Goal: Task Accomplishment & Management: Complete application form

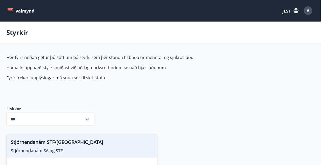
click at [293, 9] on button "JEST" at bounding box center [290, 11] width 20 height 10
click at [231, 33] on font "angielski" at bounding box center [226, 33] width 16 height 5
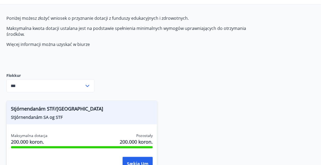
scroll to position [74, 0]
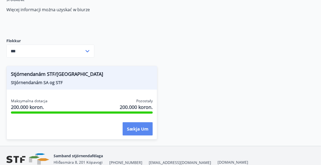
click at [145, 130] on font "Sækja um" at bounding box center [138, 129] width 22 height 6
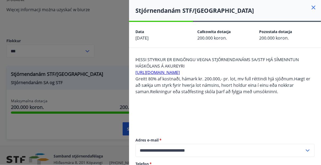
click at [310, 5] on div "Stjórnendanám STF/[GEOGRAPHIC_DATA]" at bounding box center [225, 10] width 192 height 21
click at [314, 7] on icon at bounding box center [313, 7] width 6 height 6
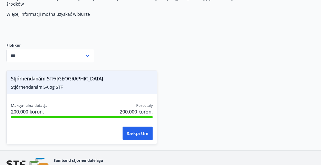
scroll to position [64, 0]
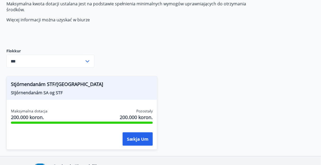
click at [89, 61] on icon at bounding box center [88, 61] width 4 height 2
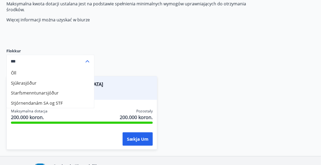
click at [77, 103] on li "Stjórnendanám SA og STF" at bounding box center [50, 103] width 87 height 10
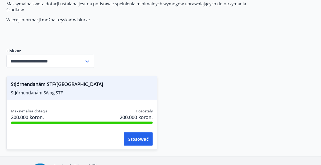
click at [86, 61] on icon at bounding box center [88, 61] width 4 height 2
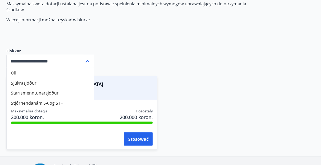
click at [74, 96] on li "Starfsmenntunarsjóður" at bounding box center [50, 93] width 87 height 10
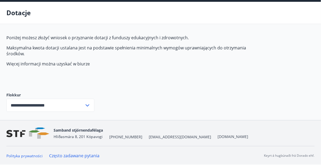
click at [88, 102] on icon at bounding box center [87, 105] width 6 height 6
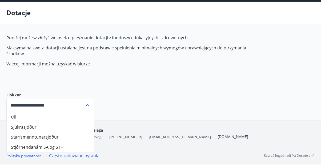
click at [73, 112] on li "Öll" at bounding box center [50, 117] width 87 height 10
type input "***"
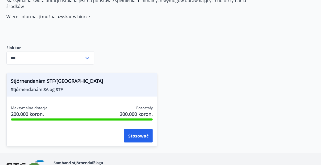
scroll to position [74, 0]
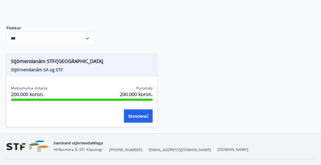
scroll to position [97, 0]
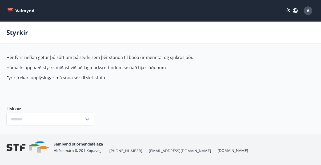
type input "***"
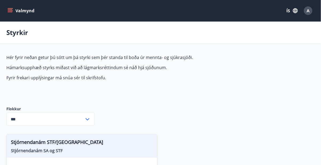
click at [24, 10] on button "Valmynd" at bounding box center [21, 11] width 30 height 10
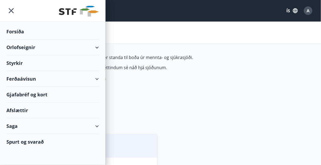
click at [78, 10] on img at bounding box center [79, 11] width 40 height 11
